Goal: Task Accomplishment & Management: Use online tool/utility

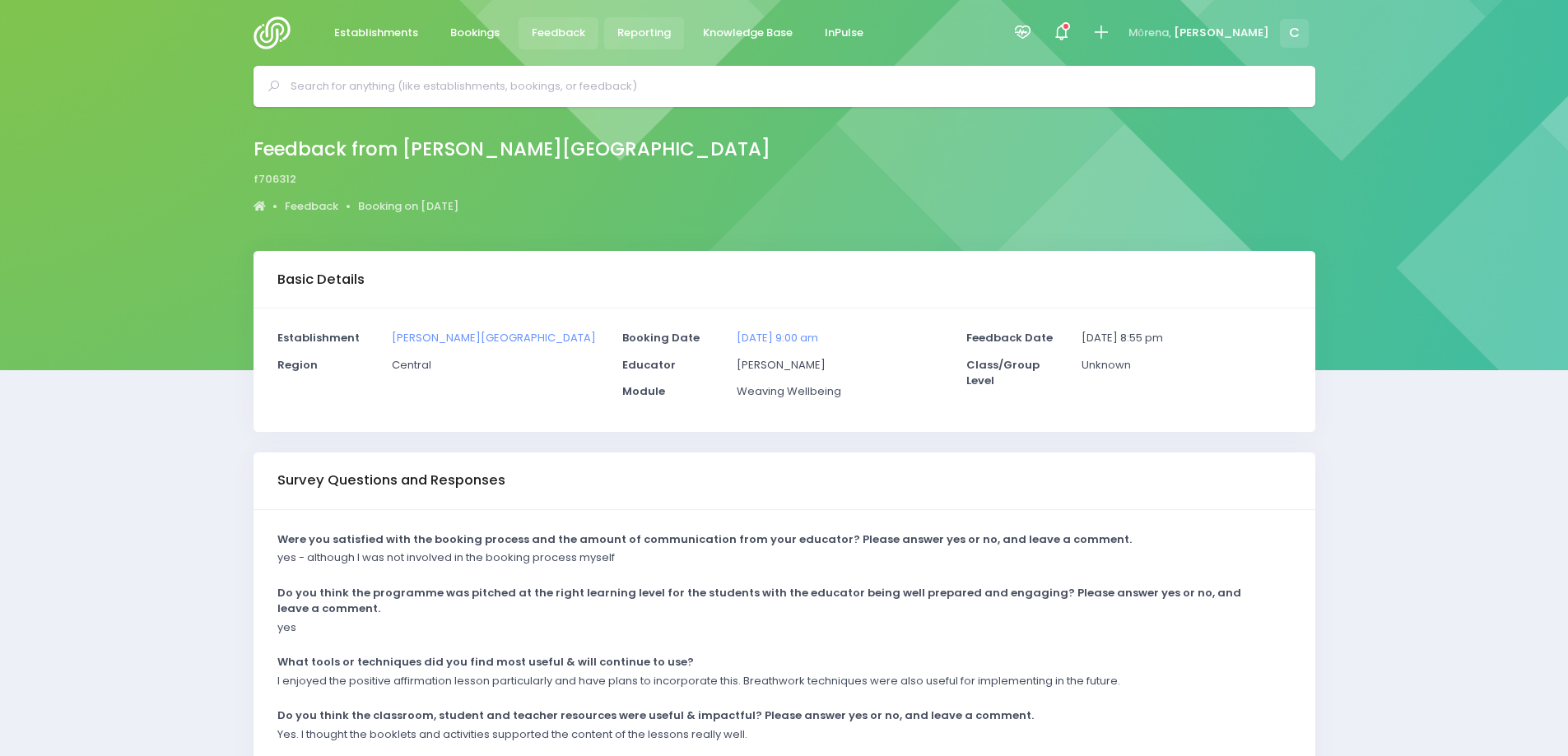
click at [640, 31] on span "Reporting" at bounding box center [644, 33] width 53 height 16
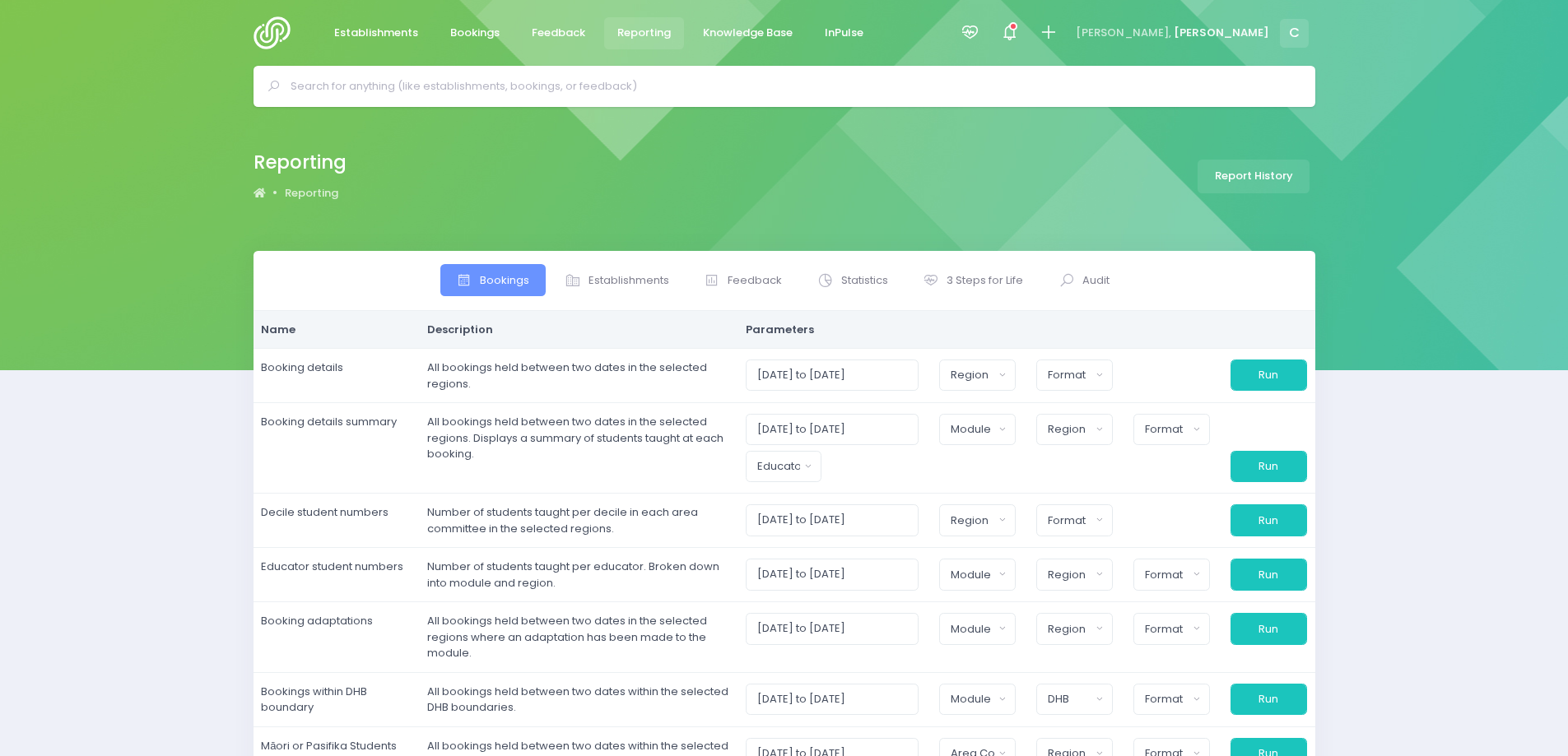
select select
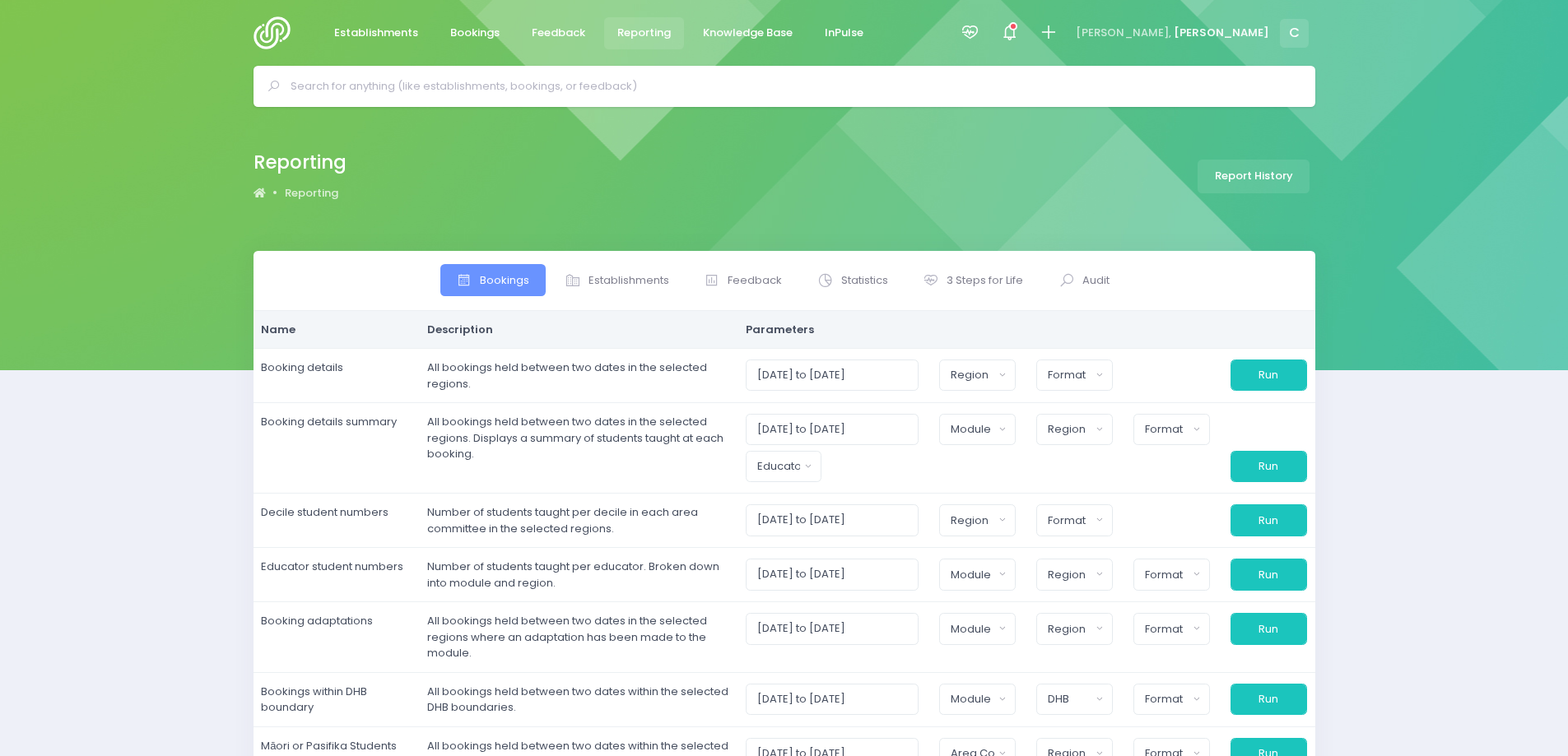
select select
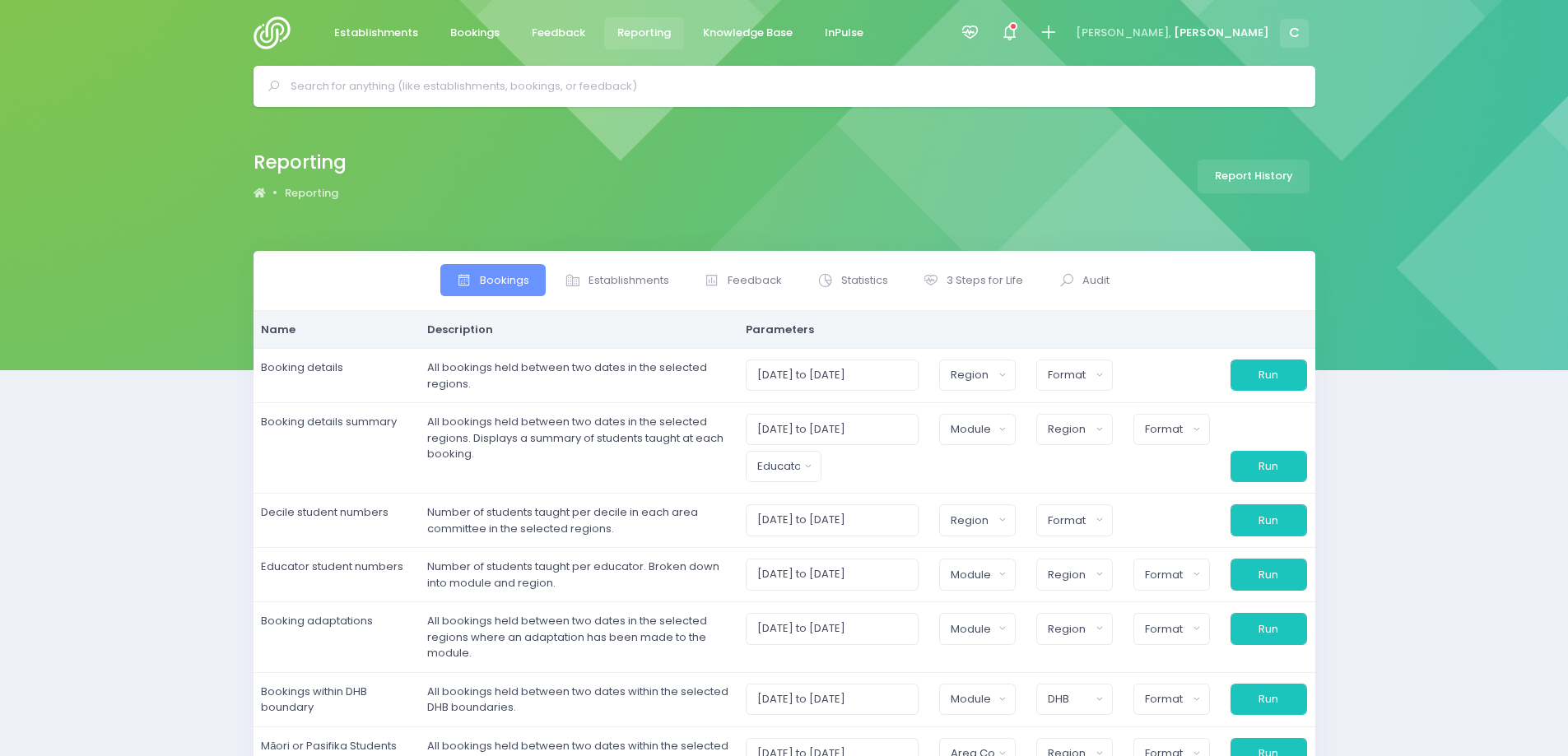
select select
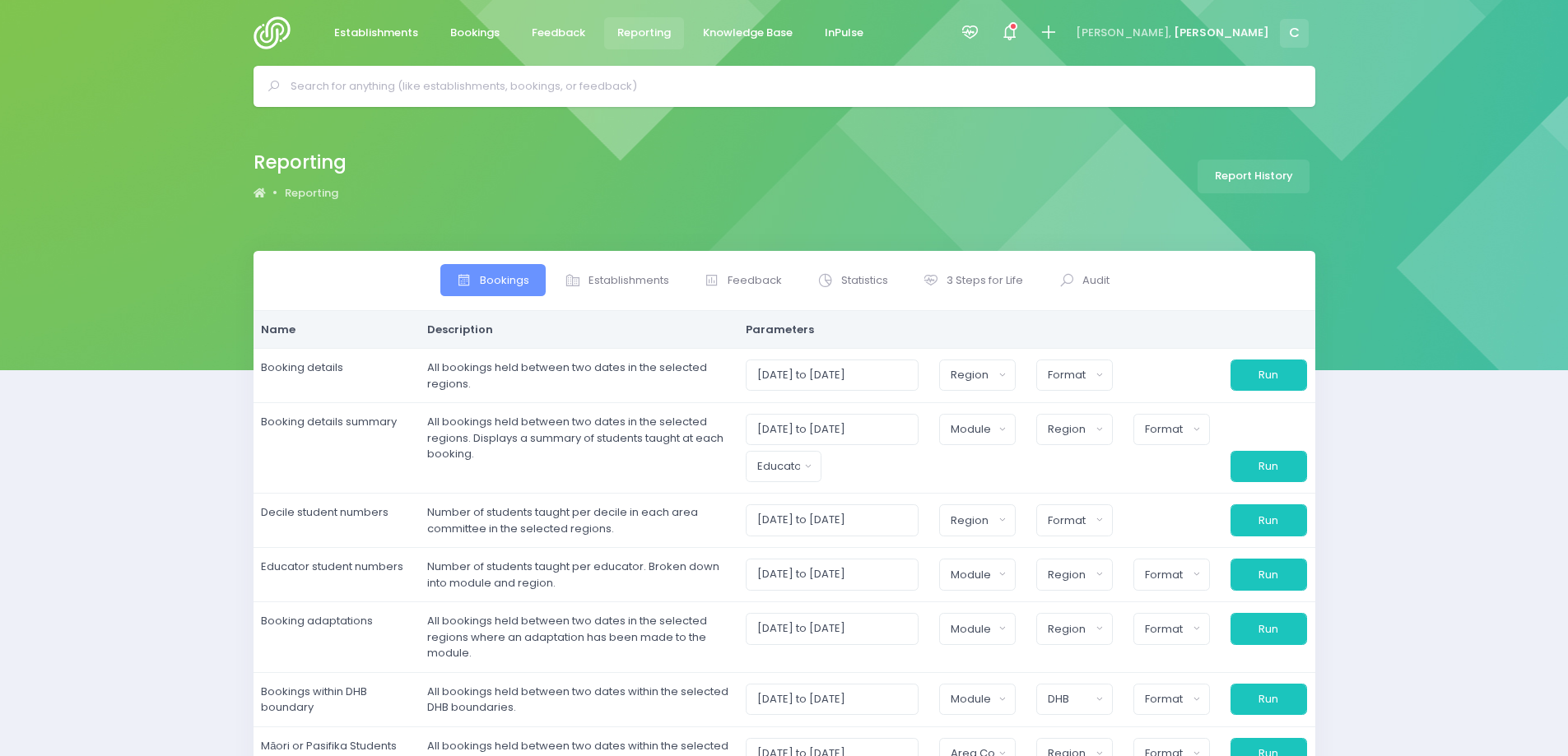
select select
click at [965, 287] on span "3 Steps for Life" at bounding box center [984, 280] width 77 height 16
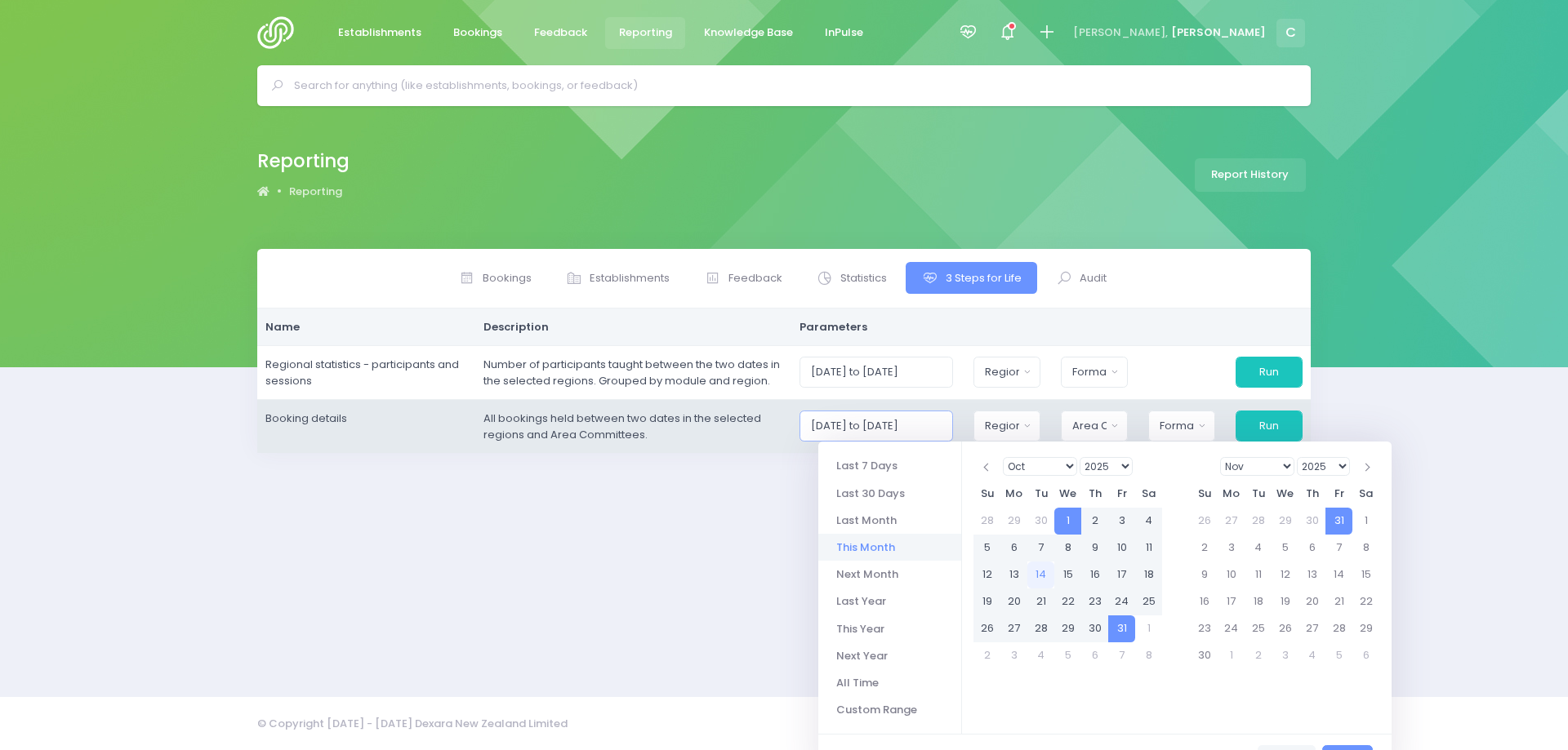
click at [912, 423] on input "01/10/2025 to 31/10/2025" at bounding box center [877, 426] width 154 height 31
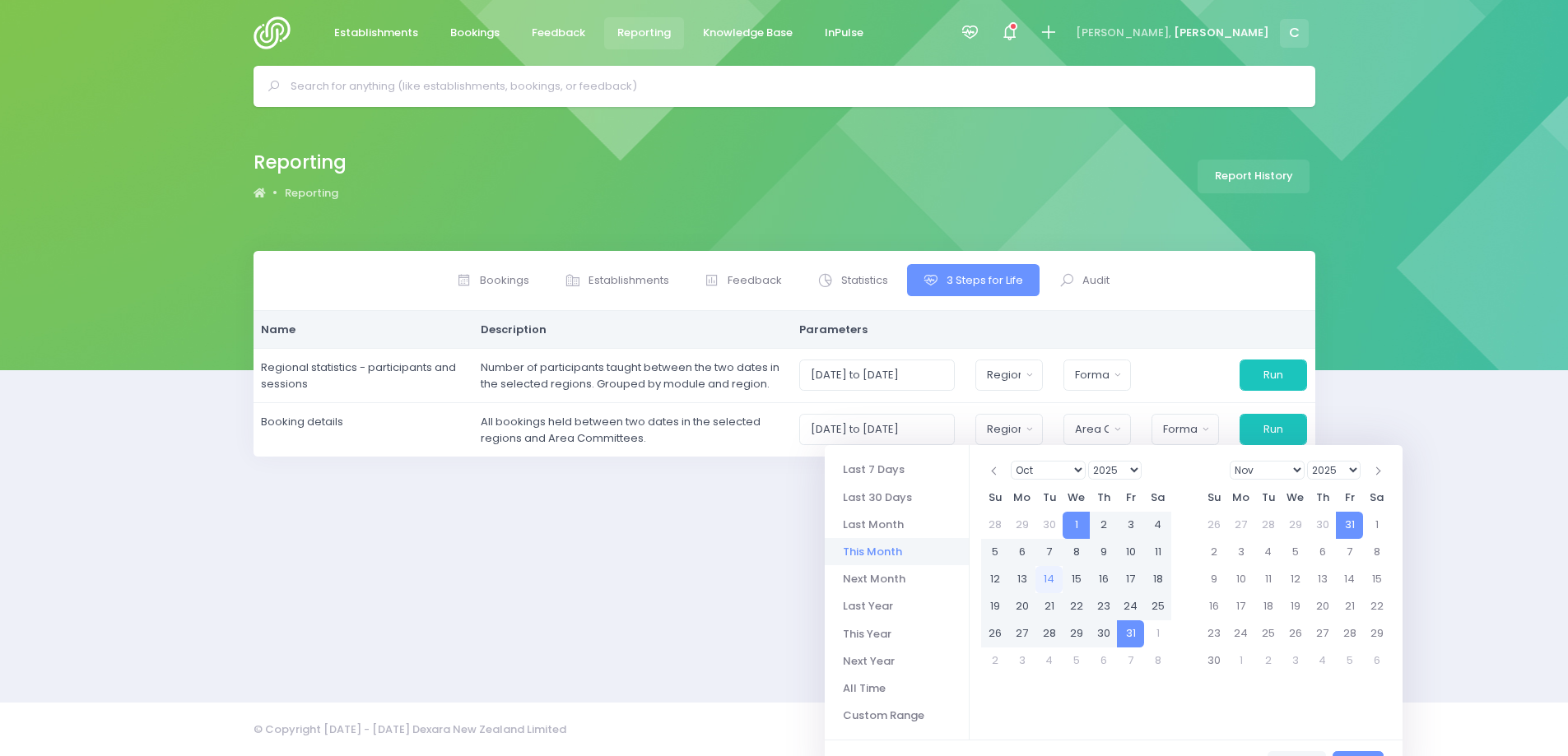
click at [875, 552] on li "This Month" at bounding box center [896, 552] width 144 height 28
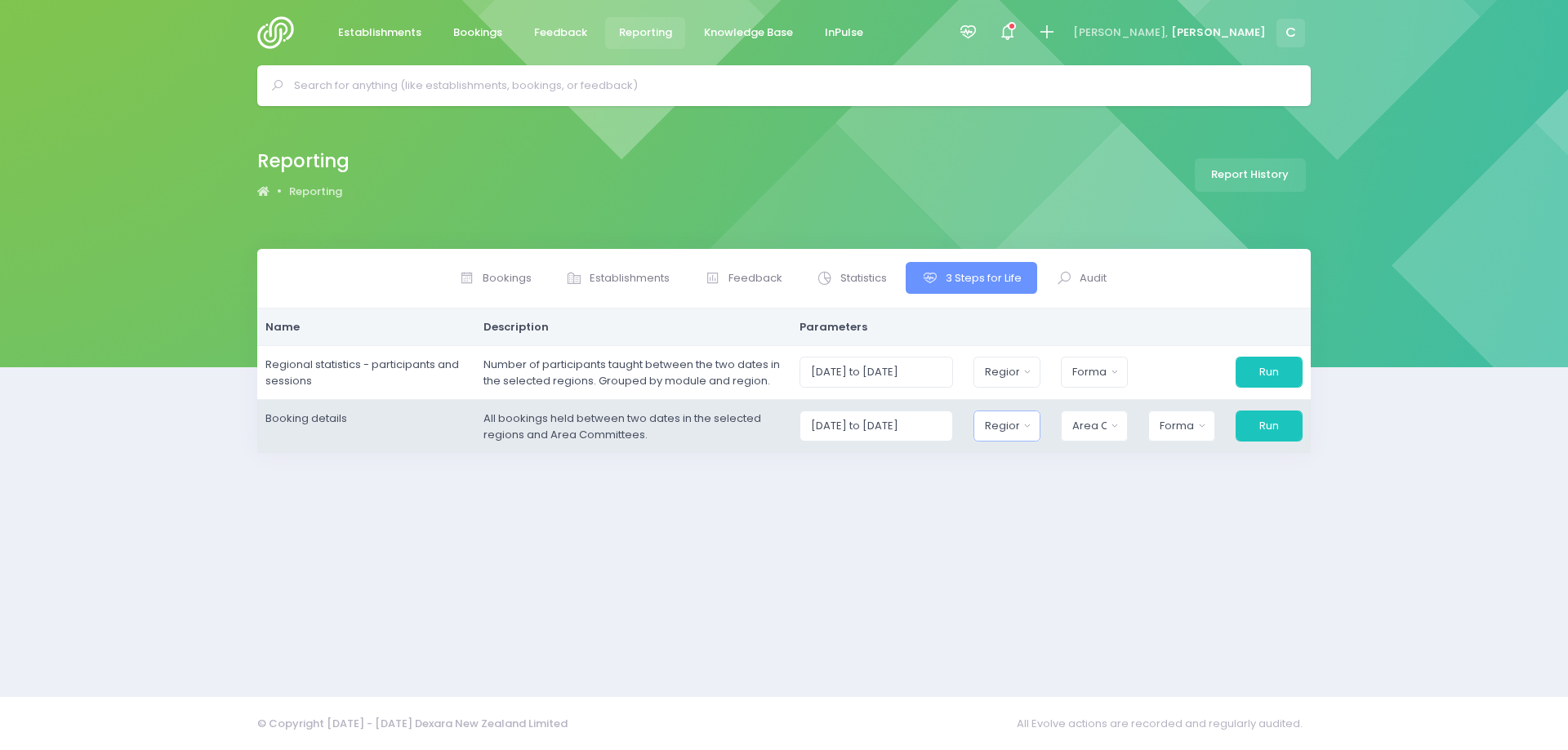
click at [1009, 430] on div "Region" at bounding box center [1001, 426] width 33 height 16
click at [1042, 469] on button "Select All" at bounding box center [1023, 470] width 75 height 27
select select "Northern"
click at [1096, 429] on div "Area Committee" at bounding box center [1085, 426] width 35 height 16
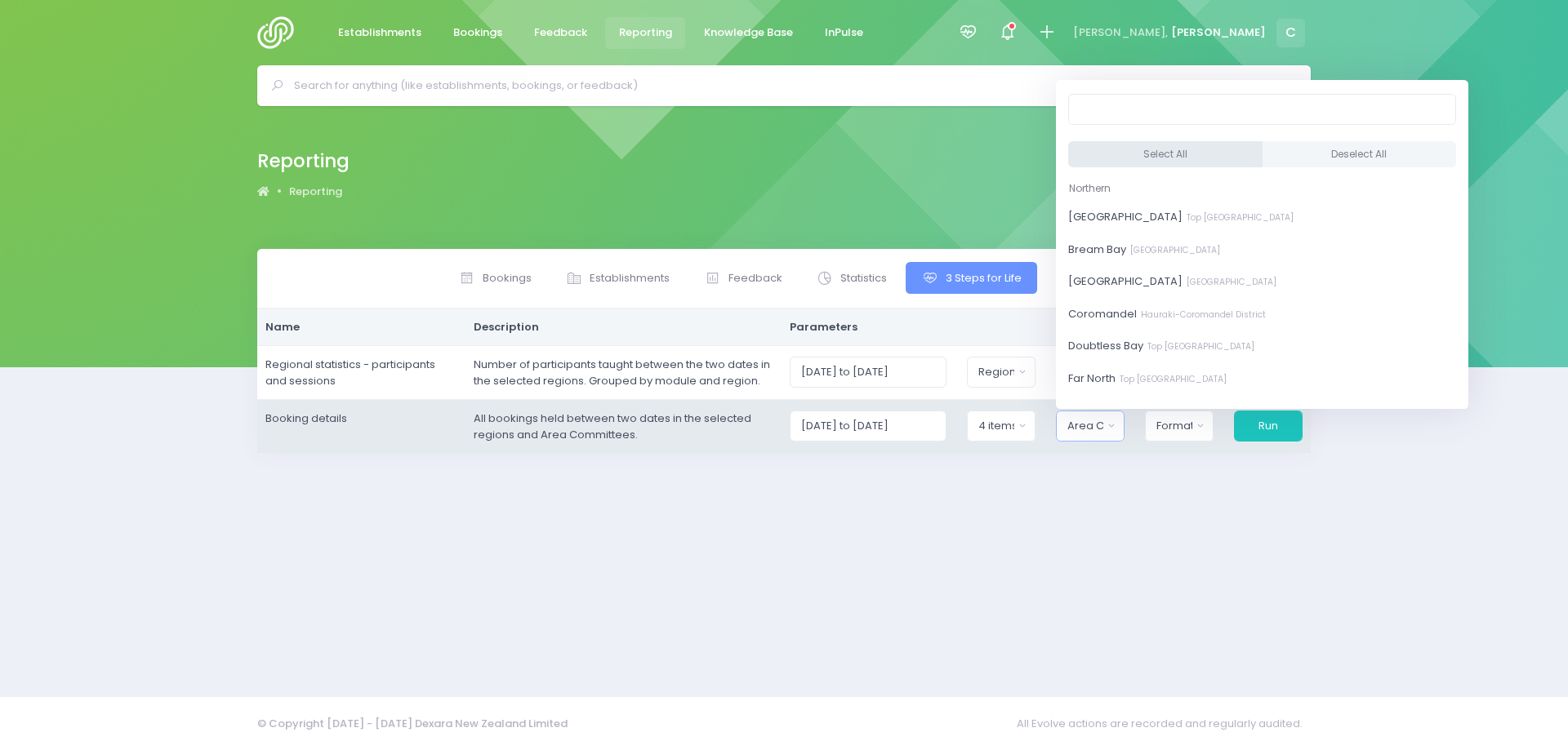
click at [1142, 156] on button "Select All" at bounding box center [1165, 155] width 194 height 27
select select "Bay of Islands"
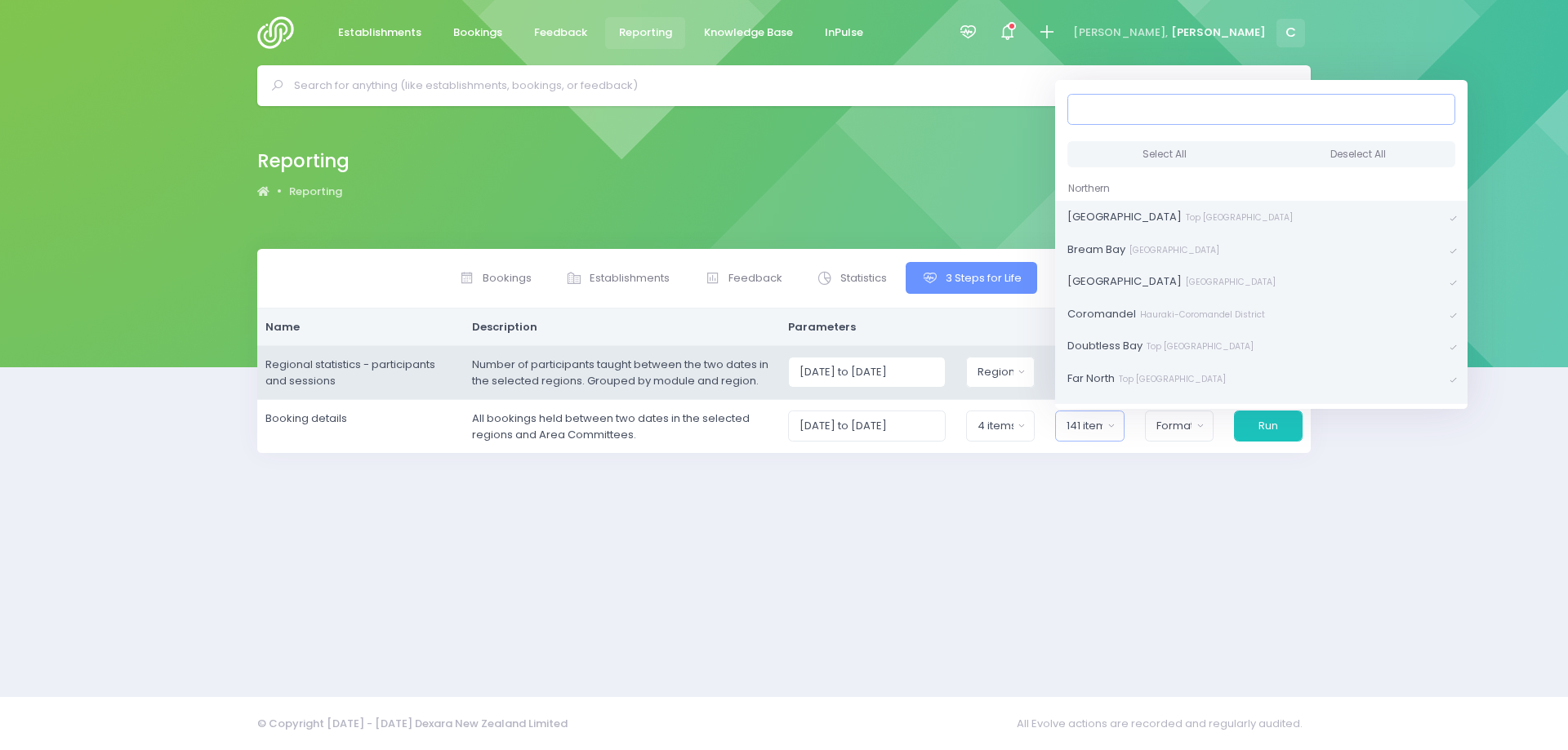
scroll to position [3, 0]
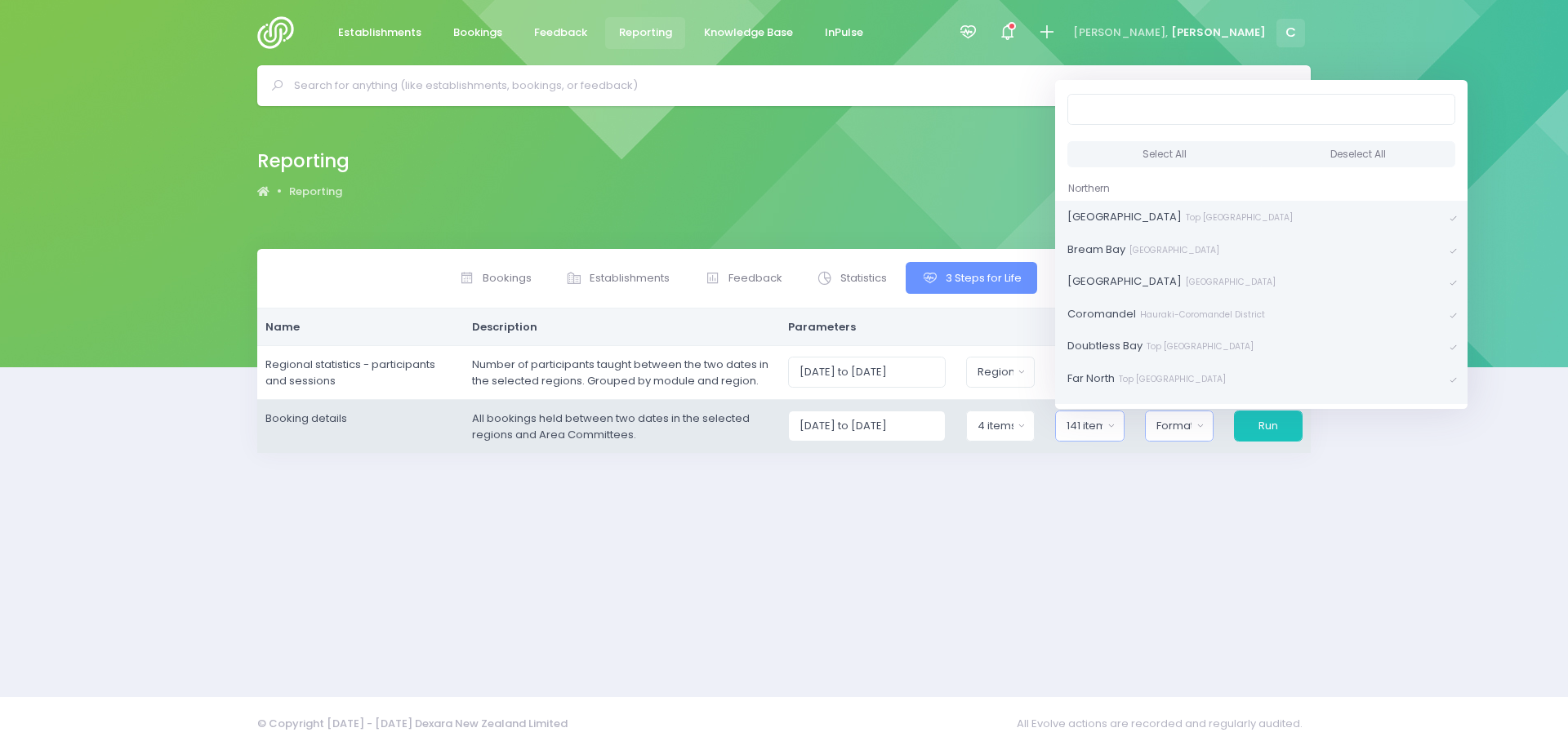
click at [1183, 431] on div "Format" at bounding box center [1175, 426] width 36 height 16
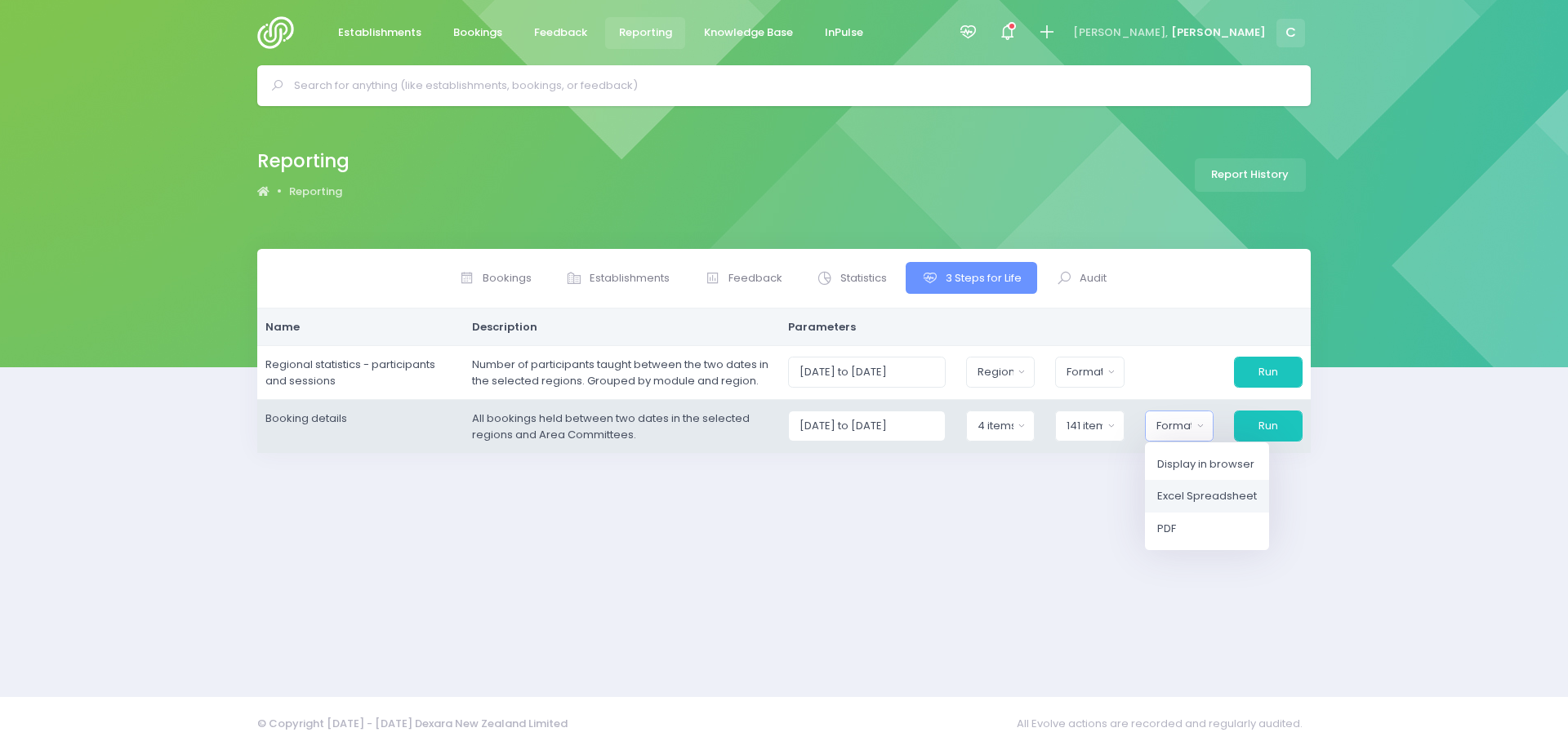
click at [1204, 497] on span "Excel Spreadsheet" at bounding box center [1207, 496] width 99 height 16
select select "excel"
click at [1275, 422] on button "Run" at bounding box center [1268, 426] width 70 height 31
